Goal: Communication & Community: Answer question/provide support

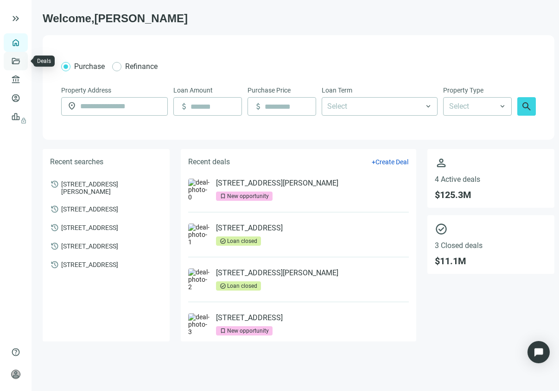
click at [23, 60] on link "Deals" at bounding box center [31, 60] width 17 height 7
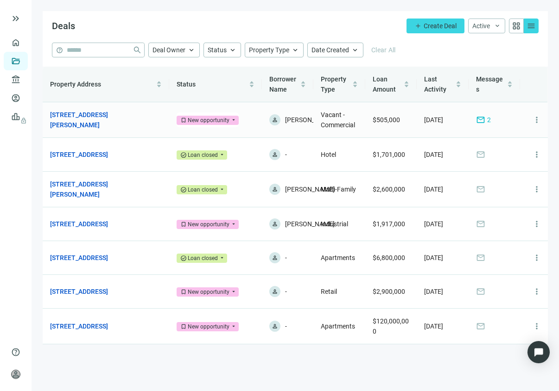
click at [488, 121] on span "2" at bounding box center [489, 120] width 4 height 10
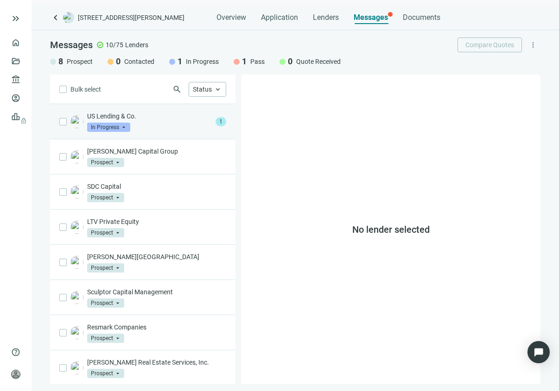
click at [139, 119] on p "US Lending & Co." at bounding box center [149, 116] width 125 height 9
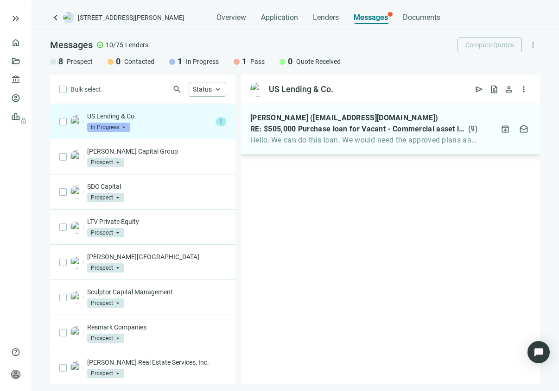
click at [316, 144] on span "Hello, We can do this loan. We would need the approved plans and confirm the" at bounding box center [363, 140] width 227 height 9
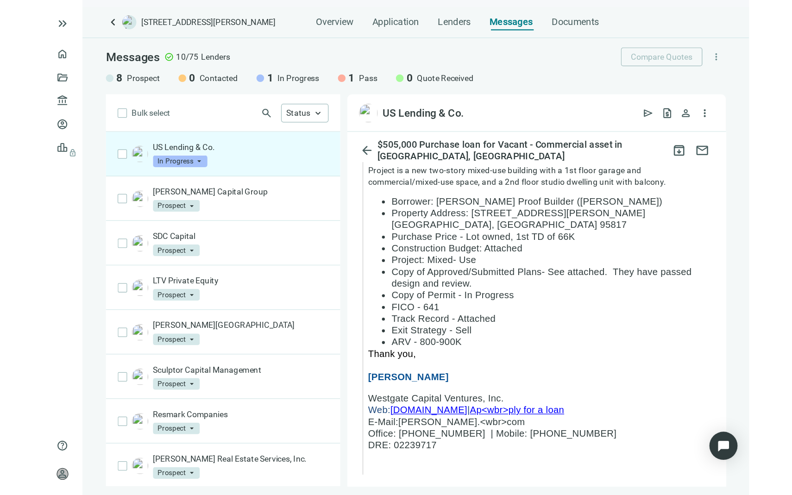
scroll to position [2693, 0]
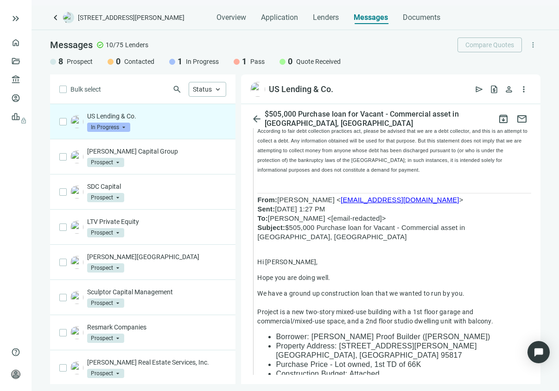
click at [163, 127] on div "US Lending & Co. In Progress arrow_drop_down" at bounding box center [156, 122] width 139 height 20
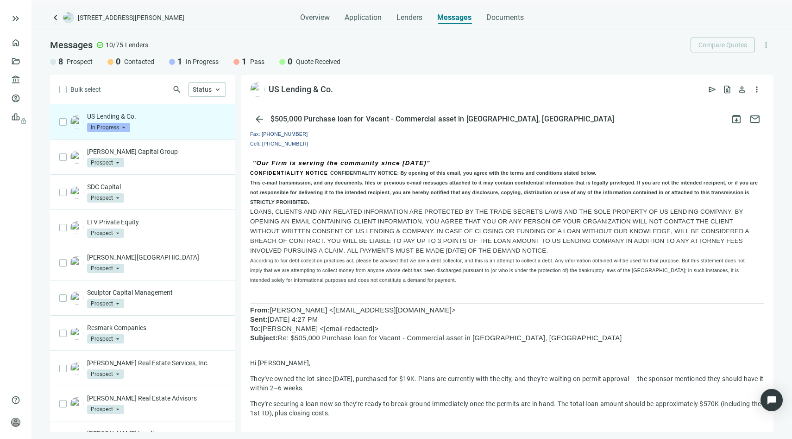
scroll to position [1508, 0]
click at [253, 114] on button "arrow_back" at bounding box center [259, 119] width 19 height 19
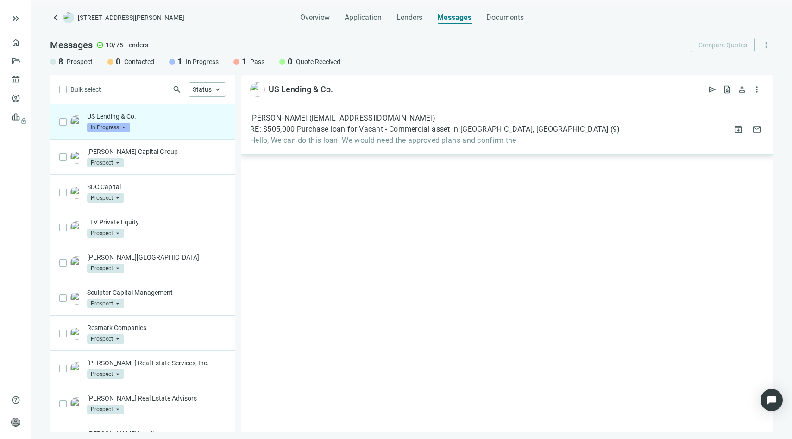
click at [301, 145] on div "[PERSON_NAME] ([EMAIL_ADDRESS][DOMAIN_NAME]) RE: $505,000 Purchase loan for Vac…" at bounding box center [507, 129] width 533 height 50
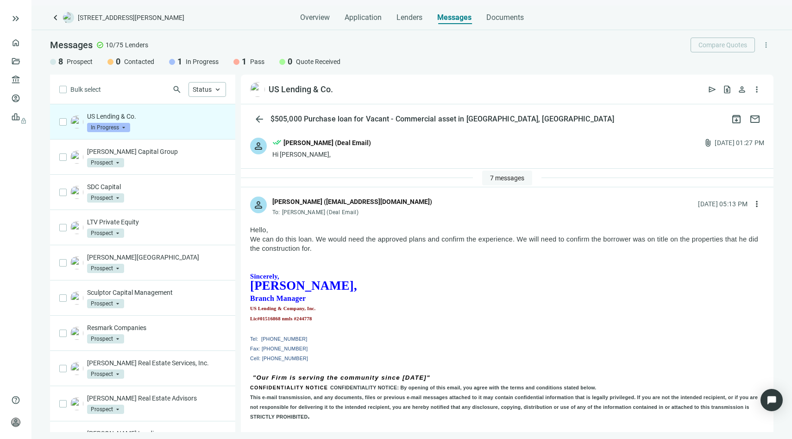
click at [490, 177] on span "7 messages" at bounding box center [507, 177] width 34 height 7
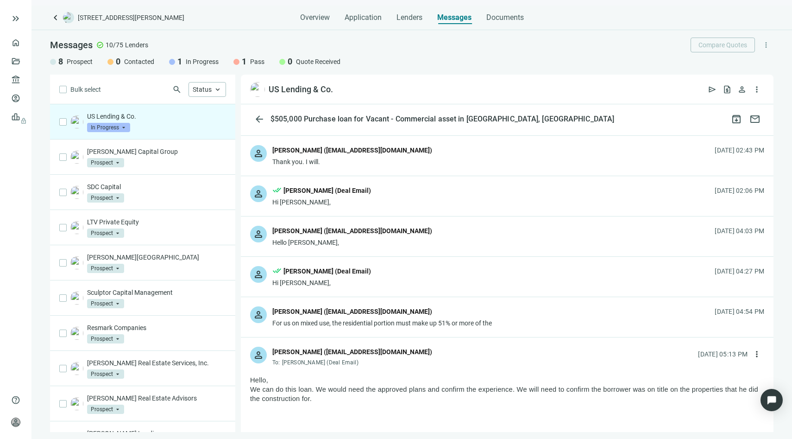
scroll to position [120, 0]
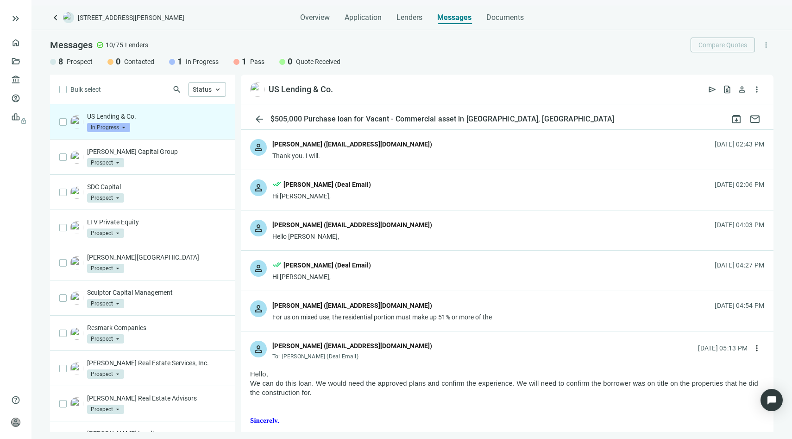
click at [495, 309] on div "person [PERSON_NAME] ([EMAIL_ADDRESS][DOMAIN_NAME]) For us on mixed use, the re…" at bounding box center [507, 311] width 533 height 40
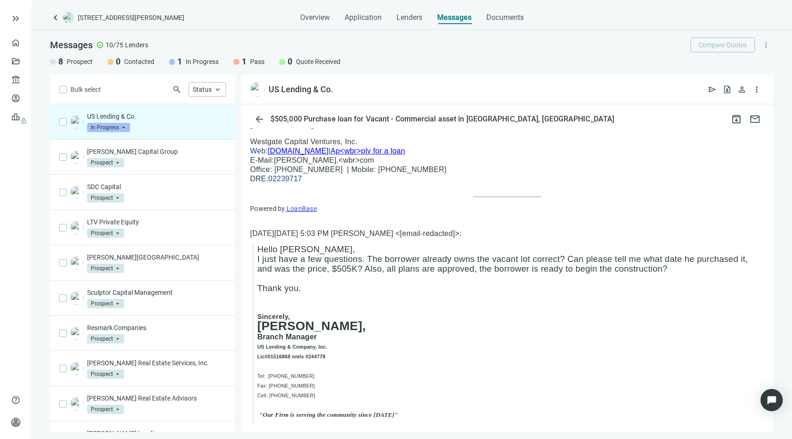
scroll to position [2642, 0]
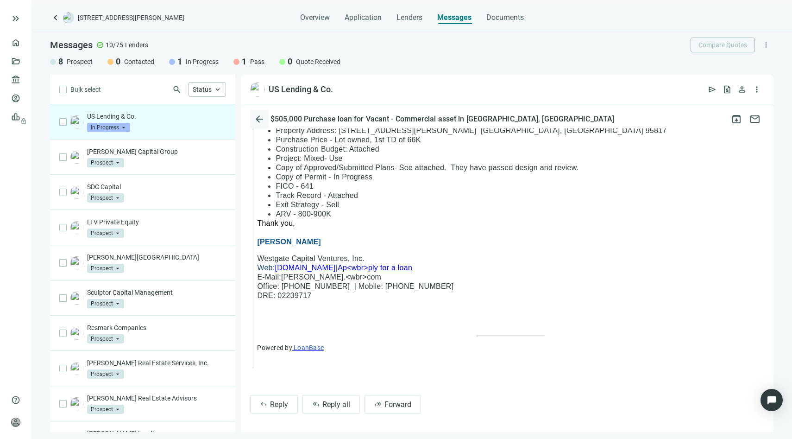
click at [255, 120] on span "arrow_back" at bounding box center [259, 119] width 11 height 11
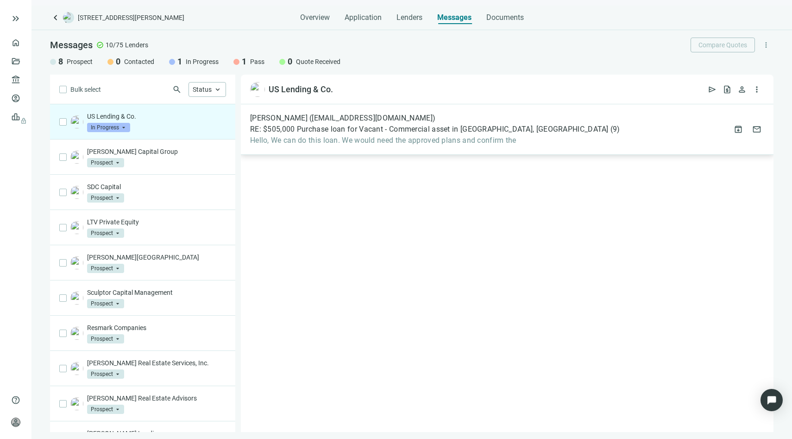
click at [414, 147] on div "[PERSON_NAME] ([EMAIL_ADDRESS][DOMAIN_NAME]) RE: $505,000 Purchase loan for Vac…" at bounding box center [507, 129] width 533 height 50
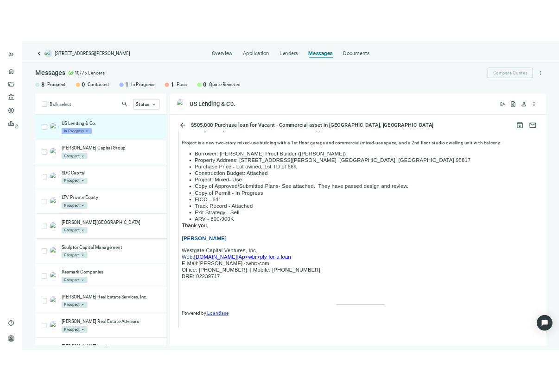
scroll to position [1058, 0]
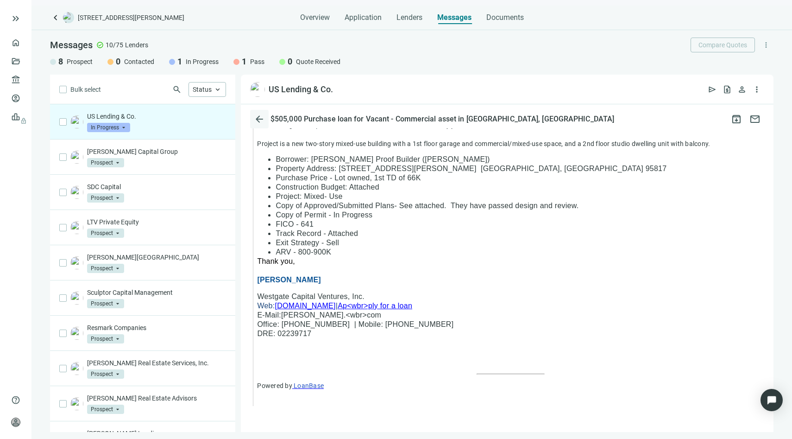
click at [264, 118] on span "arrow_back" at bounding box center [259, 119] width 11 height 11
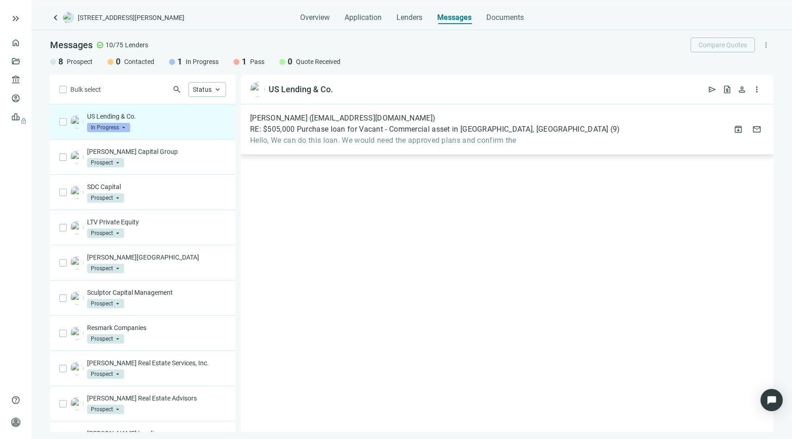
click at [363, 142] on span "Hello, We can do this loan. We would need the approved plans and confirm the" at bounding box center [435, 140] width 370 height 9
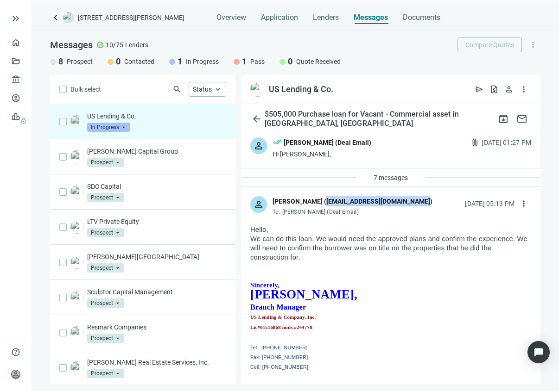
drag, startPoint x: 315, startPoint y: 201, endPoint x: 408, endPoint y: 200, distance: 92.7
click at [408, 201] on div "[PERSON_NAME] ([EMAIL_ADDRESS][DOMAIN_NAME])" at bounding box center [352, 201] width 160 height 10
copy div "[EMAIL_ADDRESS][DOMAIN_NAME]"
click at [519, 204] on span "more_vert" at bounding box center [523, 203] width 9 height 9
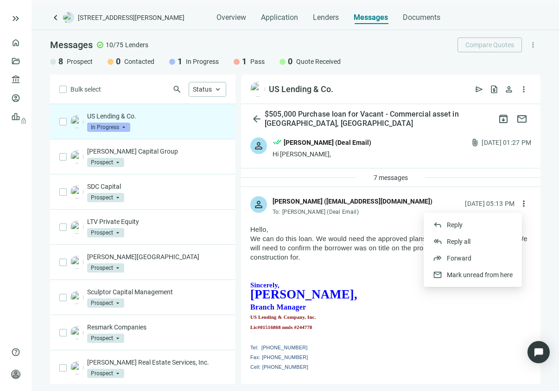
click at [366, 273] on p at bounding box center [390, 275] width 281 height 9
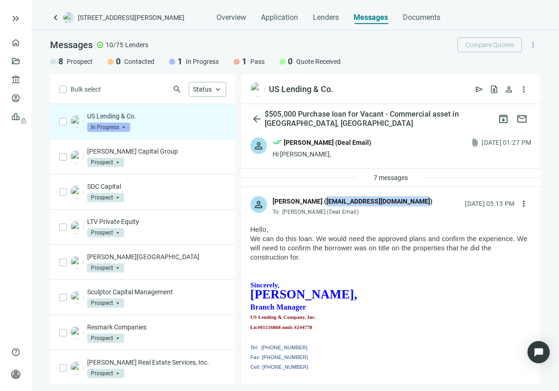
drag, startPoint x: 316, startPoint y: 201, endPoint x: 405, endPoint y: 199, distance: 88.5
click at [405, 199] on div "[PERSON_NAME] ([EMAIL_ADDRESS][DOMAIN_NAME])" at bounding box center [352, 201] width 160 height 10
copy div "[EMAIL_ADDRESS][DOMAIN_NAME]"
drag, startPoint x: 303, startPoint y: 259, endPoint x: 251, endPoint y: 241, distance: 54.9
click at [251, 241] on p "We can do this loan. We would need the approved plans and confirm the experienc…" at bounding box center [390, 248] width 281 height 28
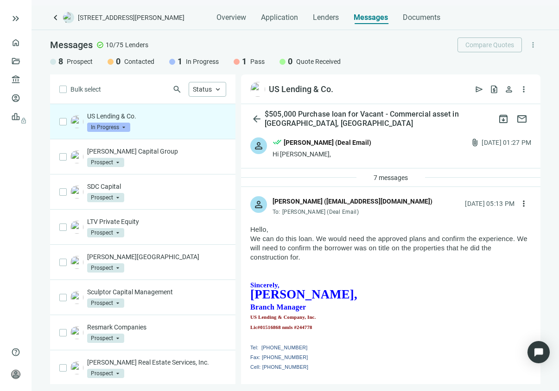
click at [345, 264] on p at bounding box center [390, 266] width 281 height 9
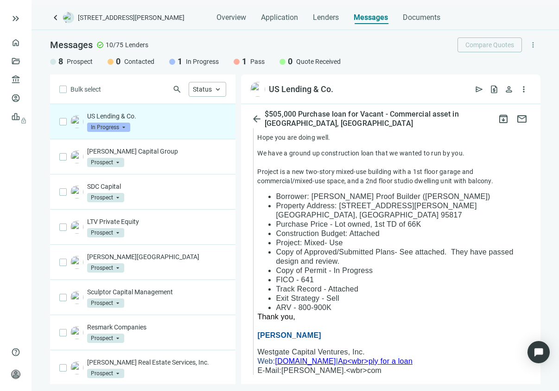
scroll to position [1422, 0]
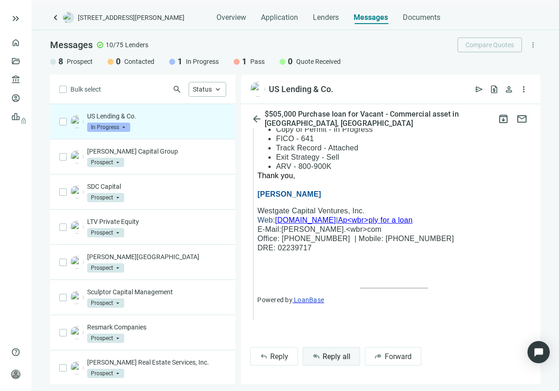
click at [333, 360] on span "Reply all" at bounding box center [336, 357] width 28 height 9
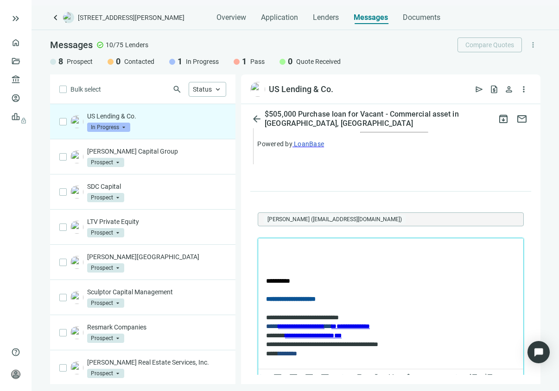
scroll to position [1584, 0]
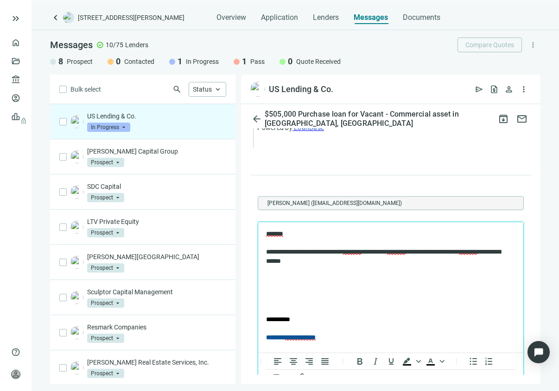
click at [304, 288] on p "**********" at bounding box center [386, 261] width 240 height 63
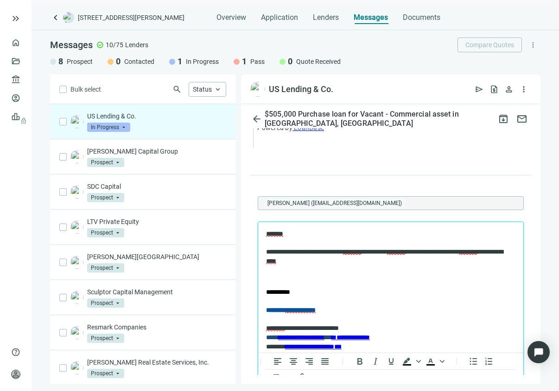
click at [275, 280] on p "Rich Text Area. Press ALT-0 for help." at bounding box center [390, 276] width 249 height 9
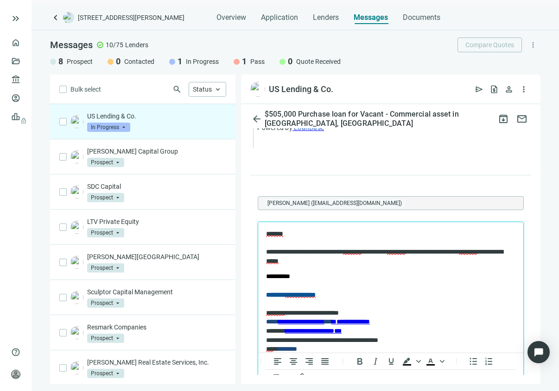
click at [345, 265] on p "**********" at bounding box center [386, 248] width 240 height 36
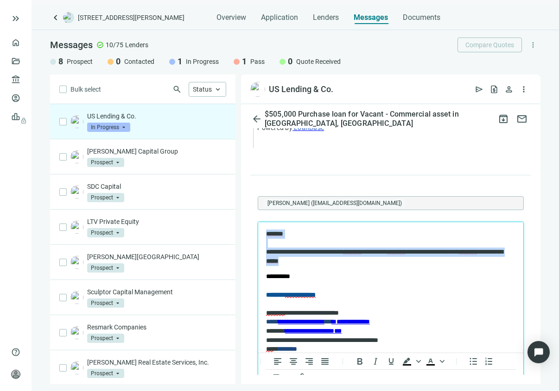
drag, startPoint x: 344, startPoint y: 262, endPoint x: 239, endPoint y: 218, distance: 114.0
click at [258, 222] on html "**********" at bounding box center [390, 291] width 265 height 139
copy p "**********"
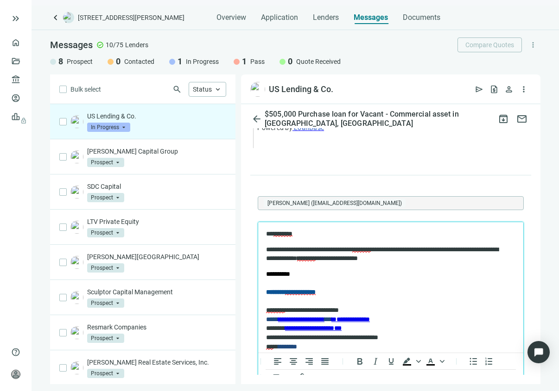
click at [315, 255] on span "********" at bounding box center [306, 258] width 19 height 6
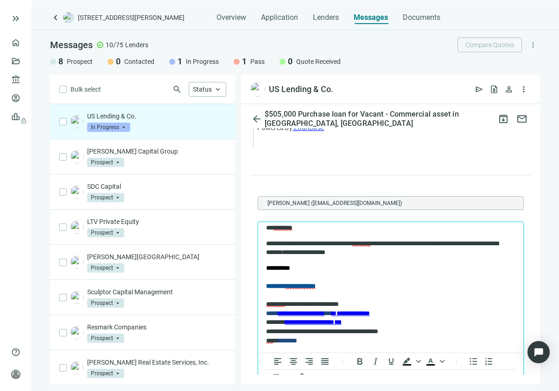
scroll to position [1653, 0]
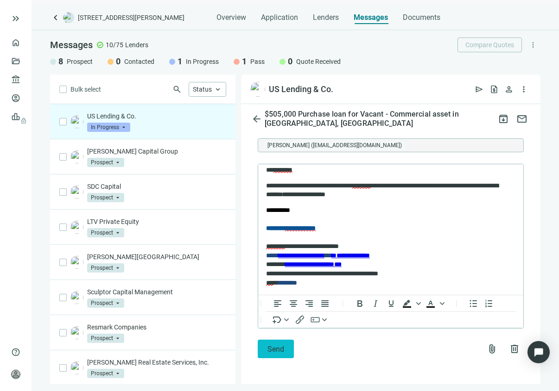
click at [287, 350] on button "Send" at bounding box center [276, 349] width 36 height 19
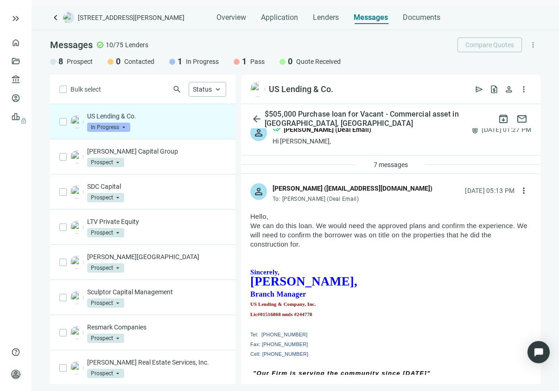
scroll to position [0, 0]
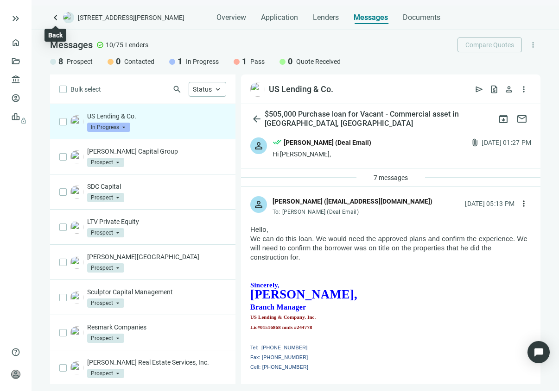
click at [55, 19] on span "keyboard_arrow_left" at bounding box center [55, 17] width 11 height 11
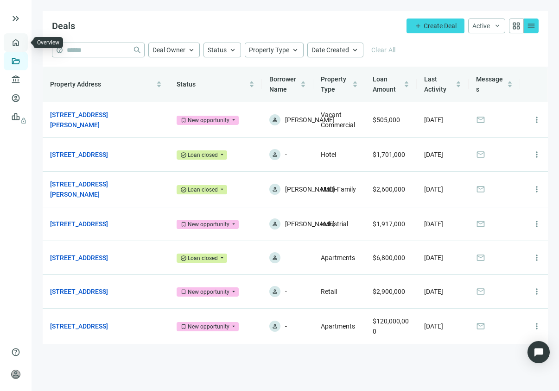
click at [23, 44] on link "Overview" at bounding box center [36, 42] width 27 height 7
